Goal: Task Accomplishment & Management: Use online tool/utility

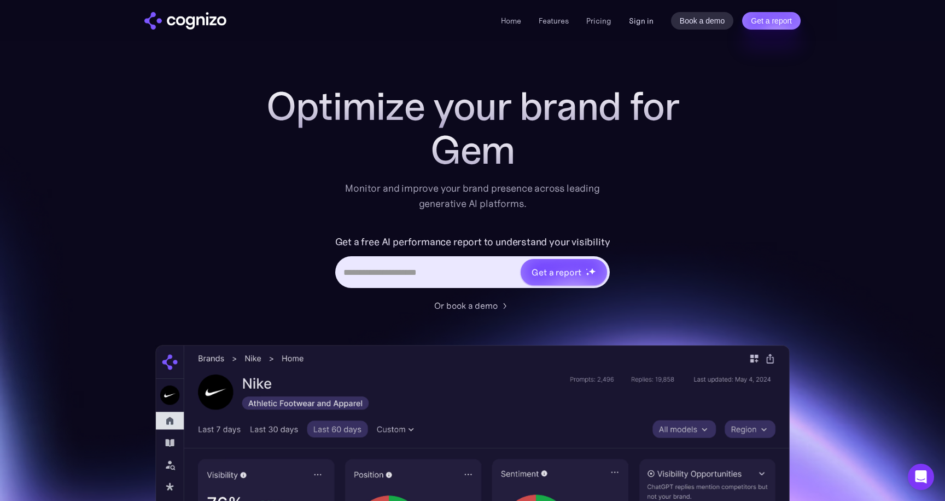
click at [645, 22] on link "Sign in" at bounding box center [641, 20] width 25 height 13
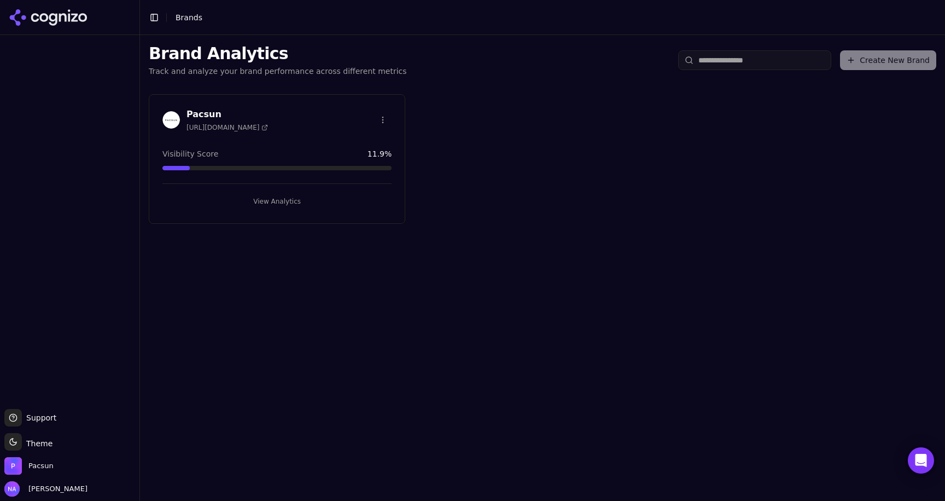
click at [275, 193] on button "View Analytics" at bounding box center [276, 202] width 229 height 18
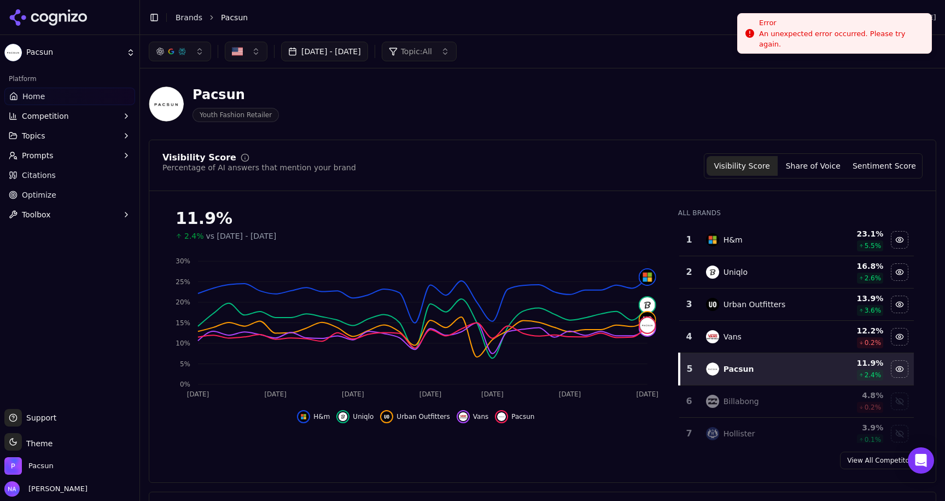
click at [891, 28] on div "Error" at bounding box center [841, 23] width 164 height 11
click at [560, 100] on div "Pacsun Youth Fashion Retailer" at bounding box center [394, 104] width 490 height 36
